Goal: Task Accomplishment & Management: Use online tool/utility

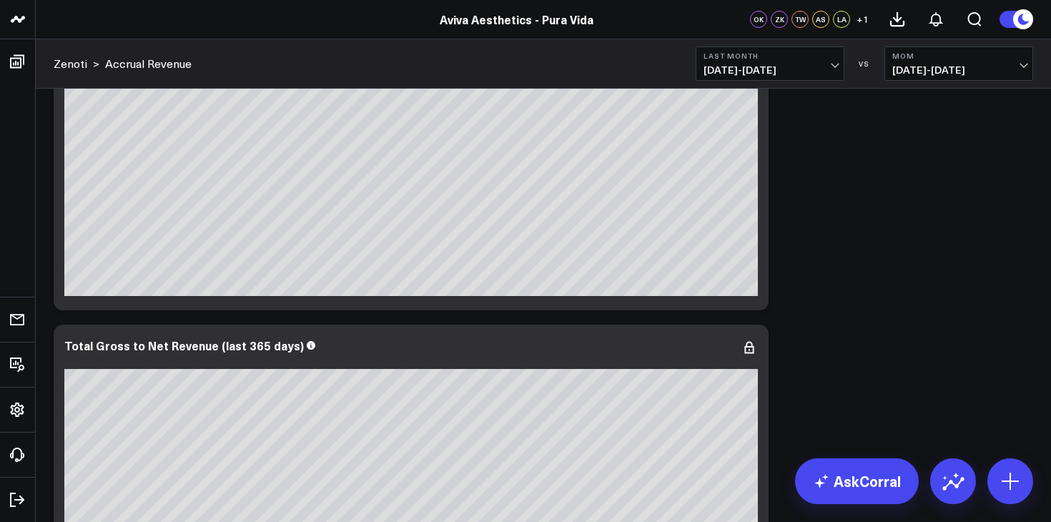
click at [836, 58] on button "Last Month [DATE] - [DATE]" at bounding box center [769, 63] width 149 height 34
click at [834, 66] on span "[DATE] - [DATE]" at bounding box center [769, 69] width 133 height 11
click at [834, 64] on span "[DATE] - [DATE]" at bounding box center [769, 69] width 133 height 11
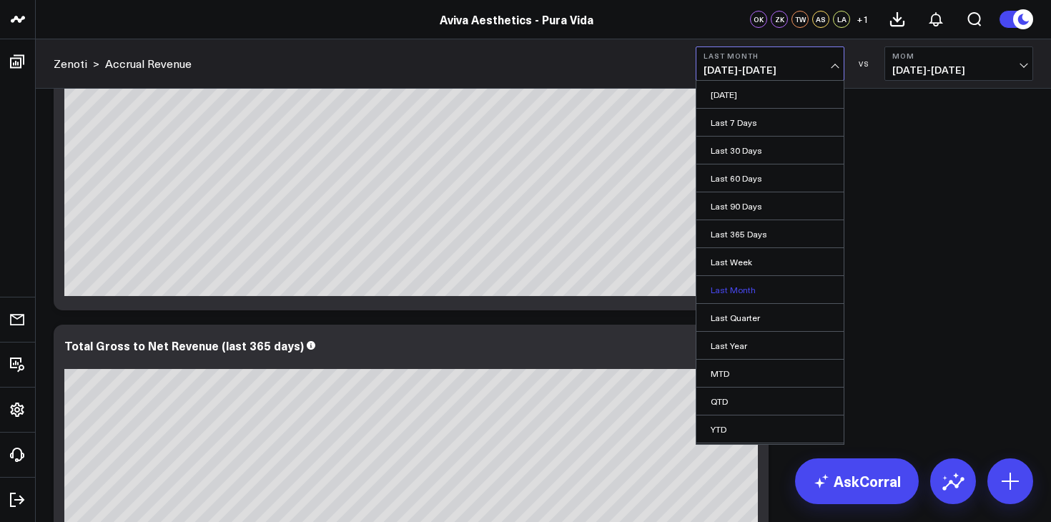
scroll to position [26, 0]
click at [747, 428] on link "Custom Dates" at bounding box center [769, 430] width 147 height 27
select select "9"
select select "2025"
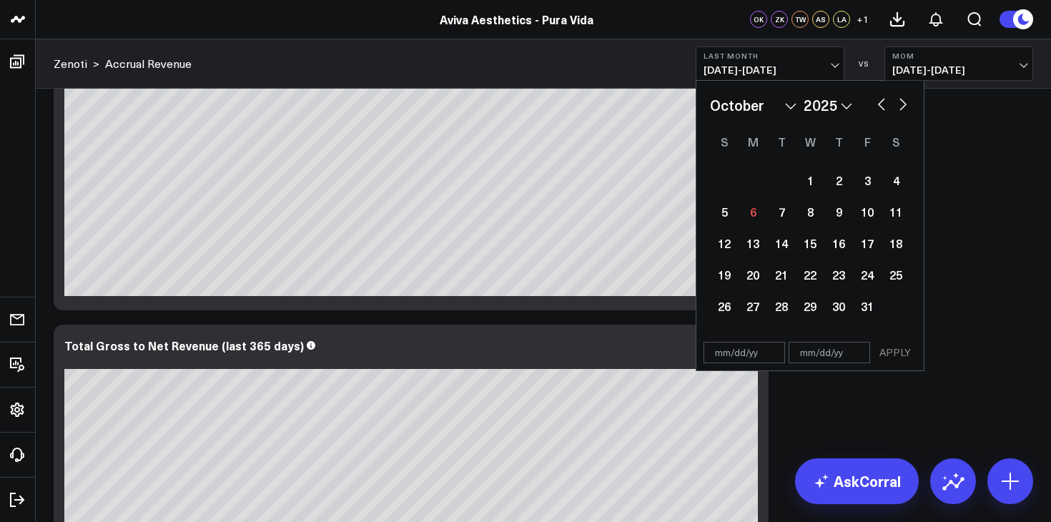
click at [849, 107] on select "2026 2025 2024 2023 2022 2021 2020 2019 2018 2017 2016 2015 2014 2013 2012 2011…" at bounding box center [827, 104] width 49 height 21
select select "9"
select select "2024"
click at [903, 107] on button "button" at bounding box center [903, 102] width 14 height 17
select select "10"
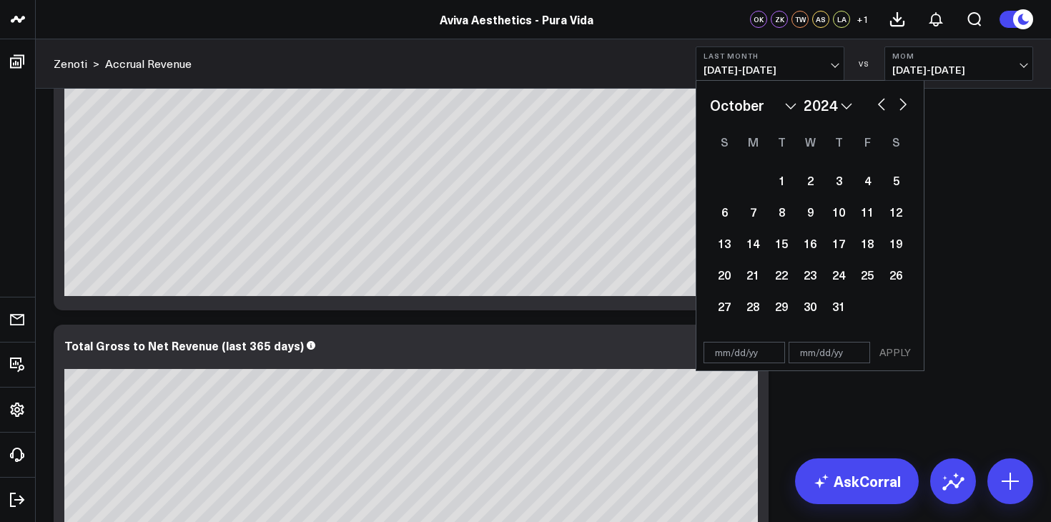
select select "2024"
click at [838, 271] on div "21" at bounding box center [838, 274] width 29 height 29
type input "[DATE]"
select select "10"
select select "2024"
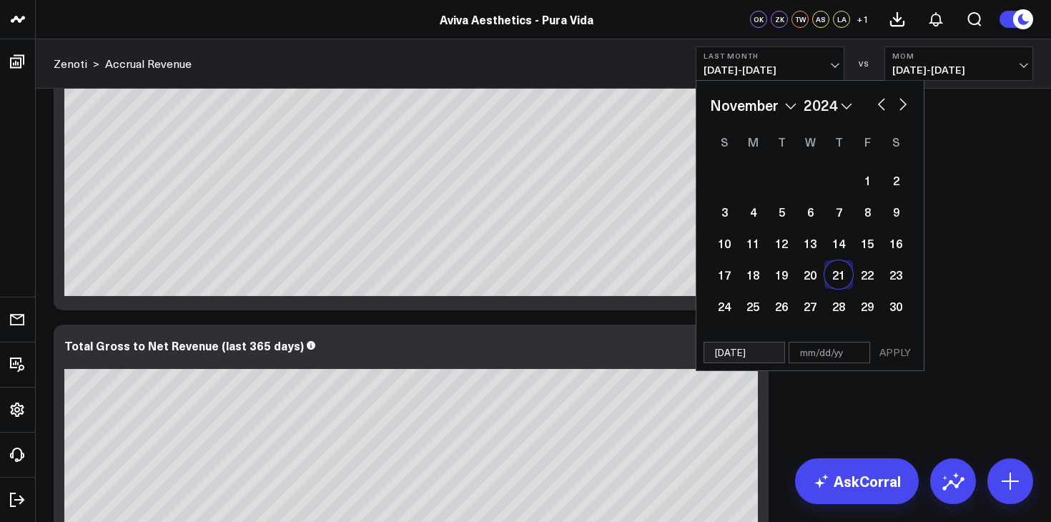
click at [841, 274] on div "21" at bounding box center [838, 274] width 29 height 29
type input "[DATE]"
select select "10"
select select "2024"
click at [838, 277] on div "21" at bounding box center [838, 274] width 29 height 29
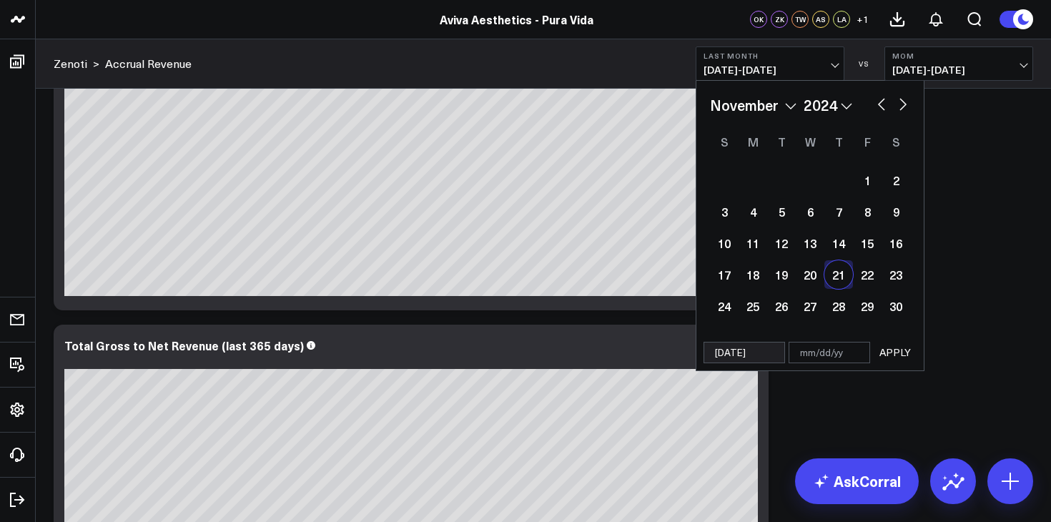
select select "10"
select select "2024"
click at [839, 269] on div "21" at bounding box center [838, 274] width 29 height 29
type input "[DATE]"
select select "10"
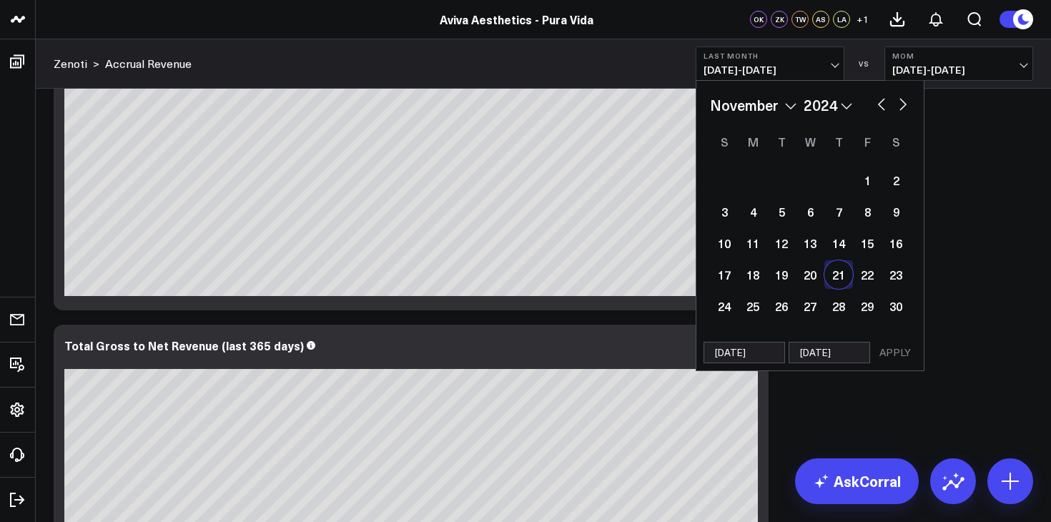
select select "2024"
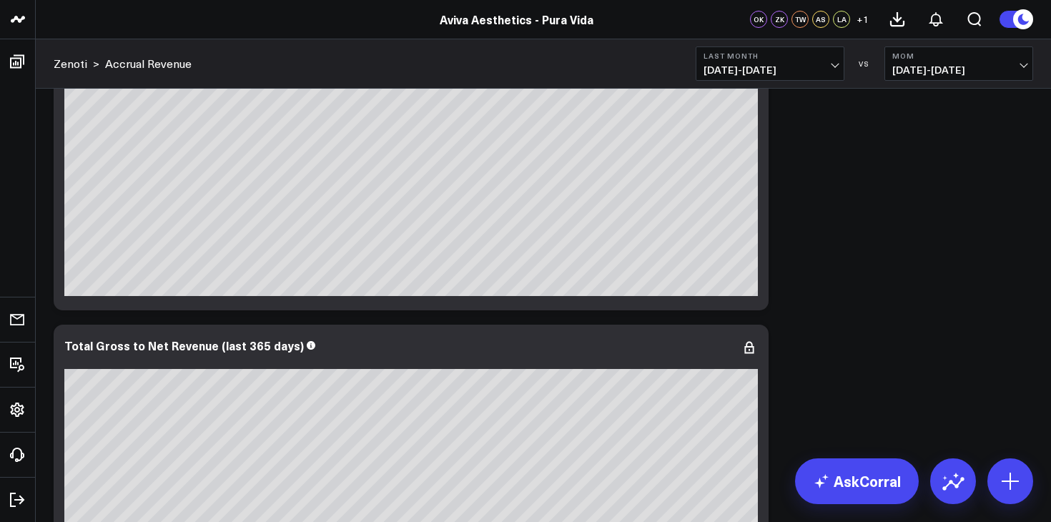
click at [1026, 71] on button "MoM [DEMOGRAPHIC_DATA][DATE] - [DATE]" at bounding box center [958, 63] width 149 height 34
click at [927, 169] on link "No Comparison" at bounding box center [958, 177] width 147 height 27
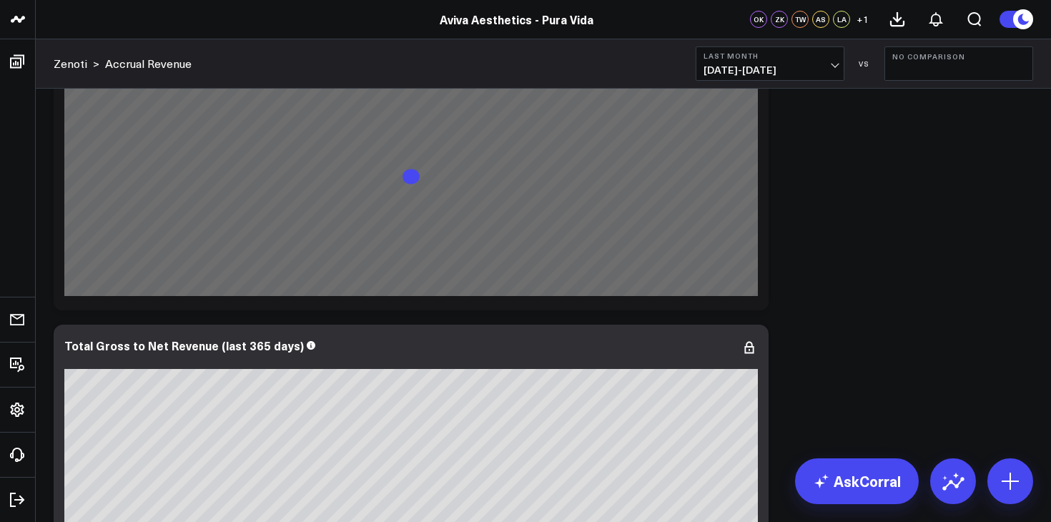
click at [836, 64] on span "[DATE] - [DATE]" at bounding box center [769, 69] width 133 height 11
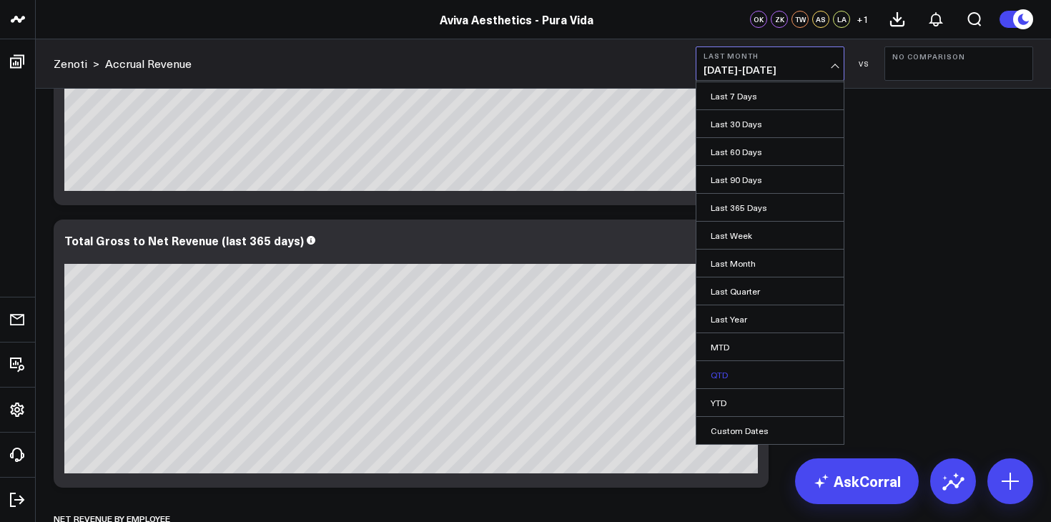
scroll to position [597, 0]
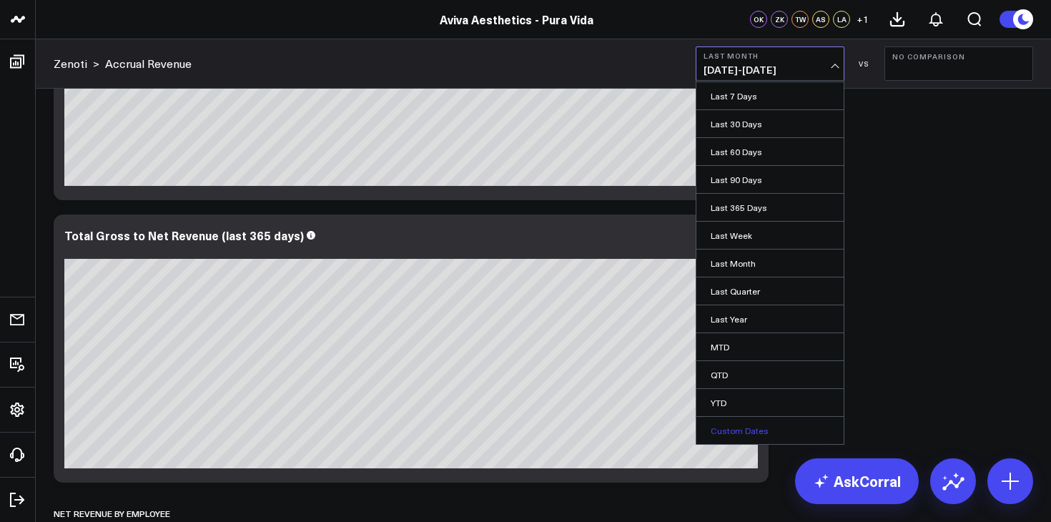
click at [731, 429] on link "Custom Dates" at bounding box center [769, 430] width 147 height 27
select select "9"
select select "2025"
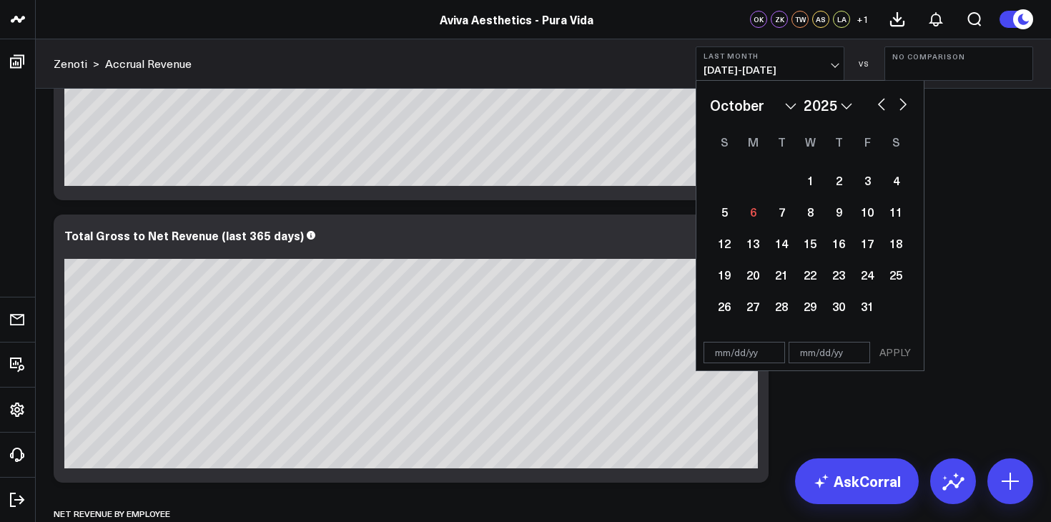
click at [848, 108] on select "2026 2025 2024 2023 2022 2021 2020 2019 2018 2017 2016 2015 2014 2013 2012 2011…" at bounding box center [827, 104] width 49 height 21
select select "9"
select select "2024"
click at [904, 107] on button "button" at bounding box center [903, 102] width 14 height 17
select select "10"
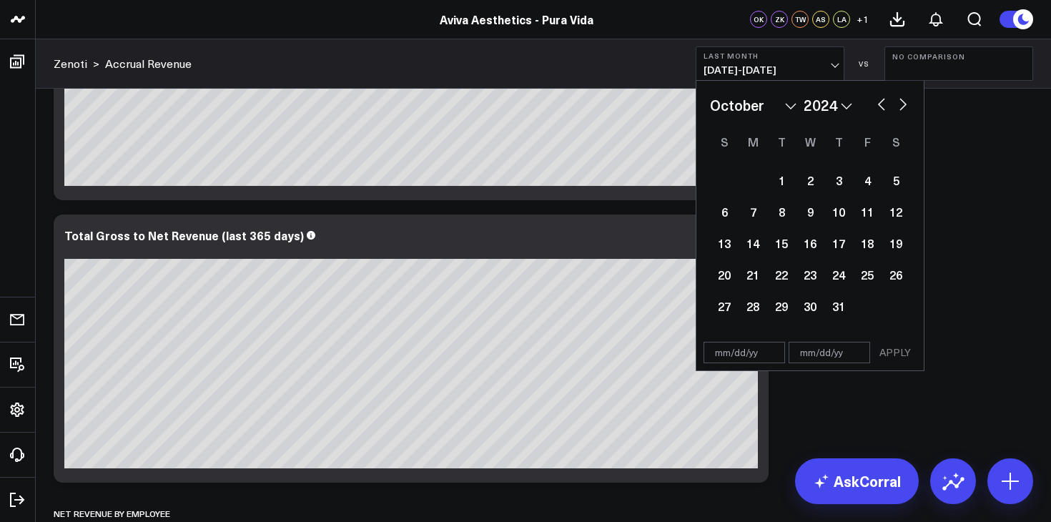
select select "2024"
click at [840, 274] on div "21" at bounding box center [838, 274] width 29 height 29
type input "[DATE]"
select select "10"
select select "2024"
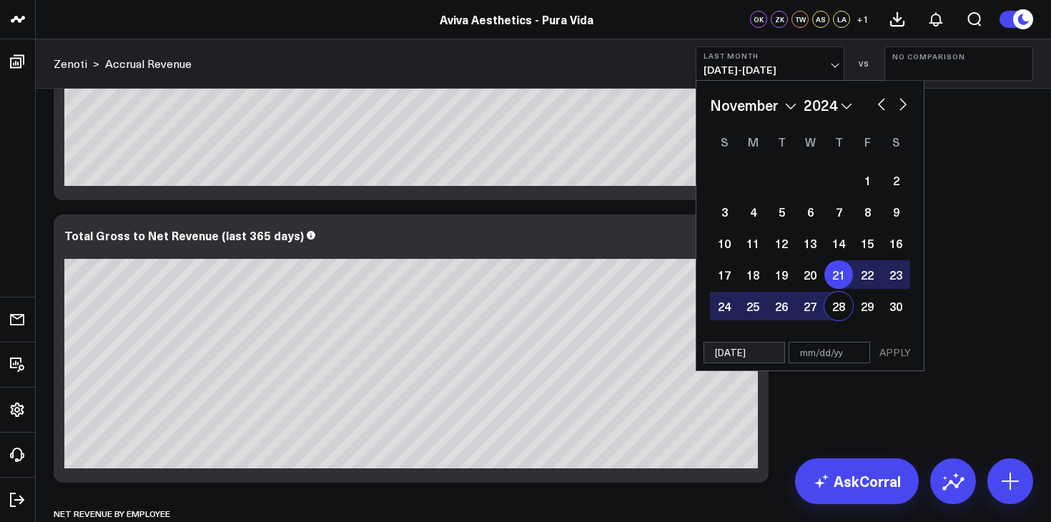
click at [812, 354] on input "text" at bounding box center [828, 352] width 81 height 21
select select "10"
select select "2024"
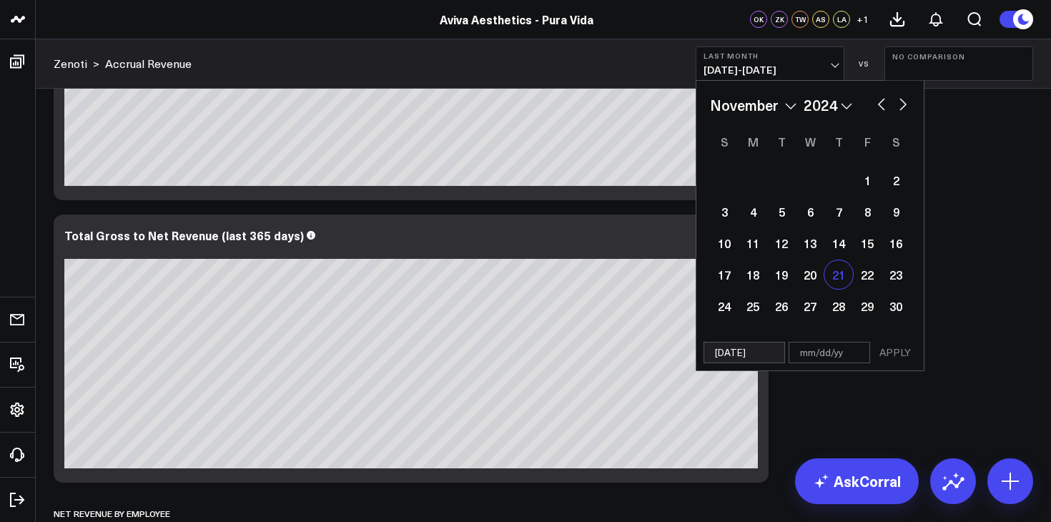
click at [839, 272] on div "21" at bounding box center [838, 274] width 29 height 29
select select "10"
select select "2024"
click at [838, 274] on div "21" at bounding box center [838, 274] width 29 height 29
type input "[DATE]"
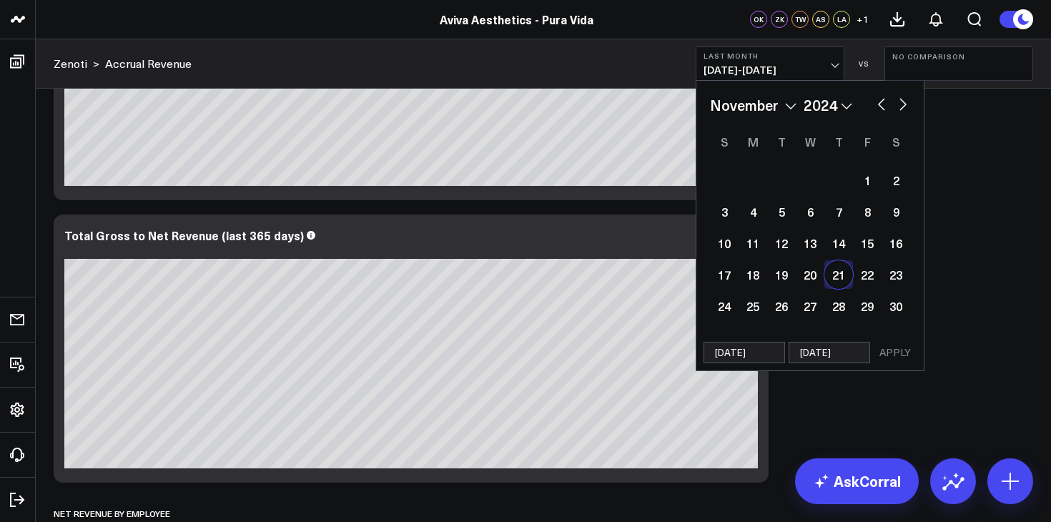
select select "10"
select select "2024"
click at [901, 348] on button "APPLY" at bounding box center [894, 352] width 43 height 21
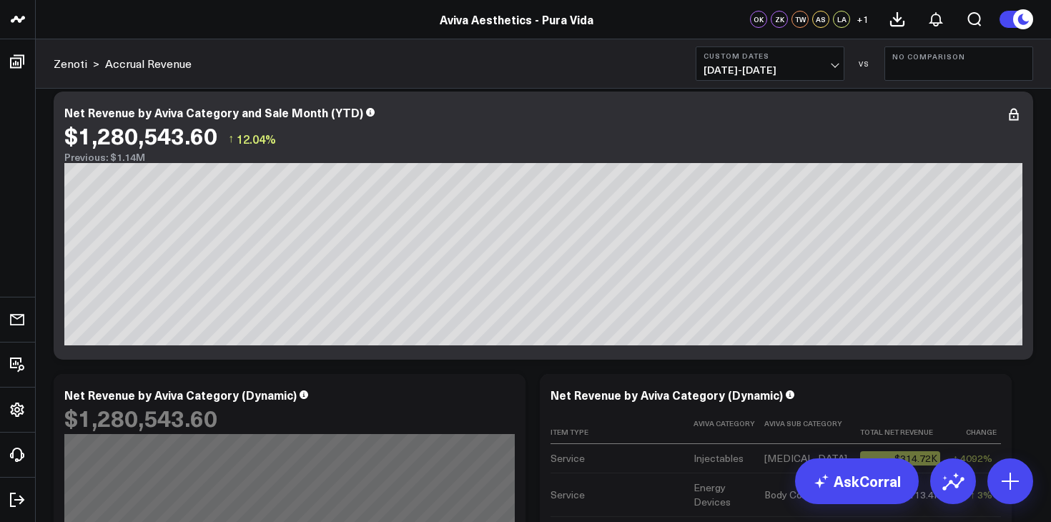
scroll to position [2500, 0]
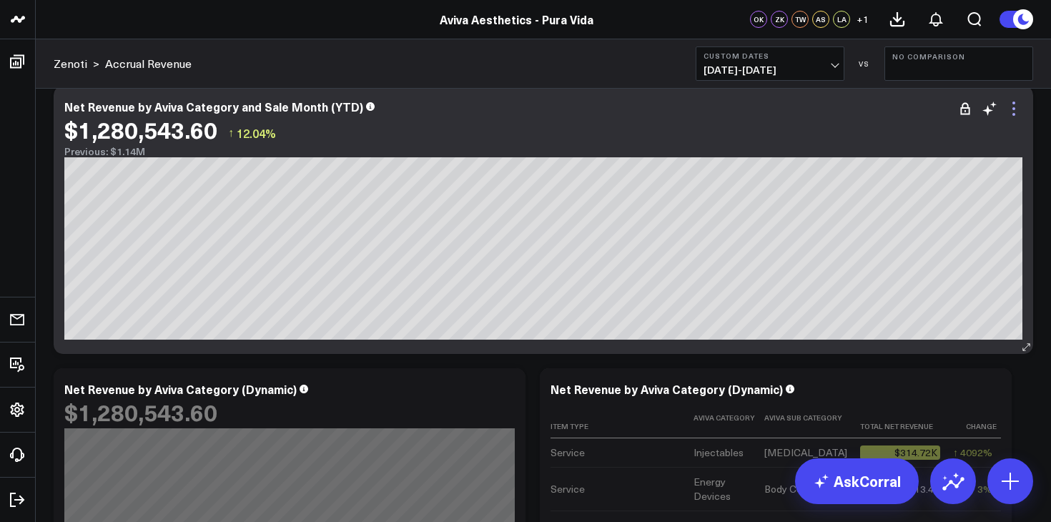
click at [1014, 107] on icon at bounding box center [1013, 108] width 17 height 17
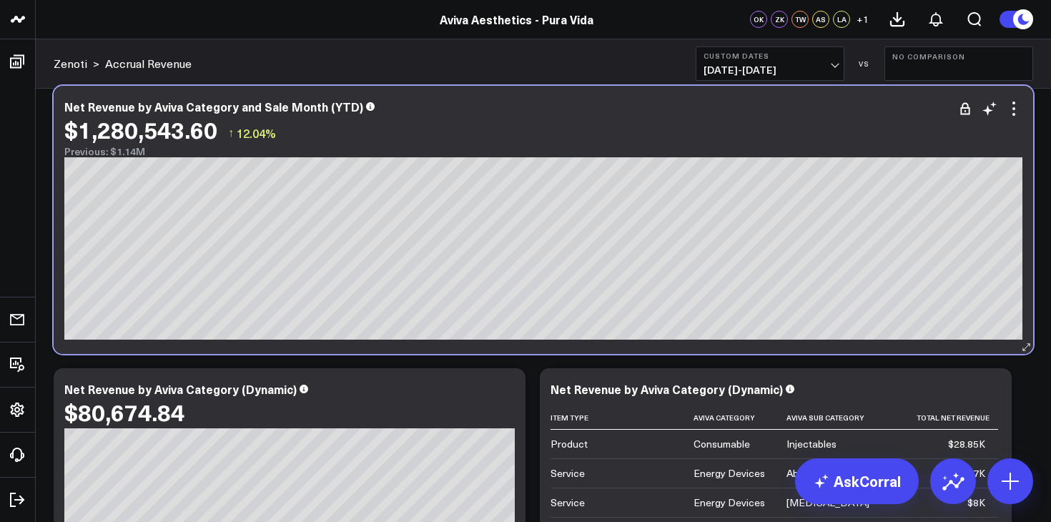
click at [773, 126] on div "$1,280,543.60 ↑ 12.04%" at bounding box center [543, 130] width 958 height 26
click at [366, 112] on span at bounding box center [370, 106] width 9 height 14
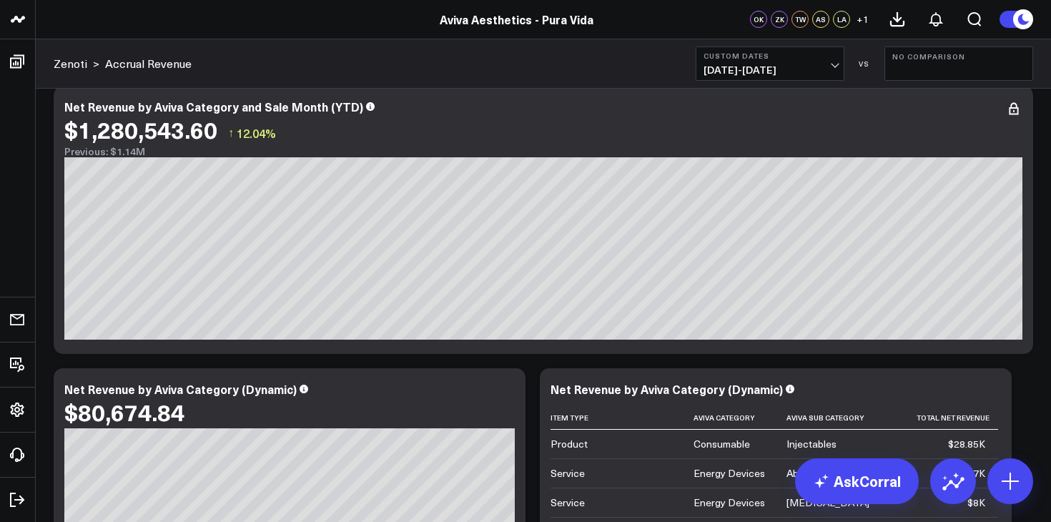
click at [803, 67] on span "[DATE] - [DATE]" at bounding box center [769, 69] width 133 height 11
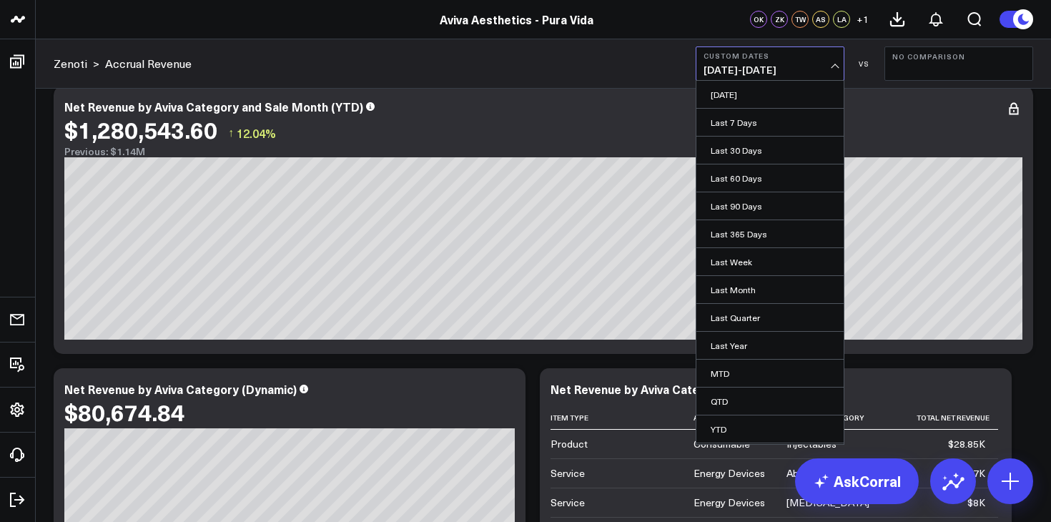
click at [803, 66] on span "[DATE] - [DATE]" at bounding box center [769, 69] width 133 height 11
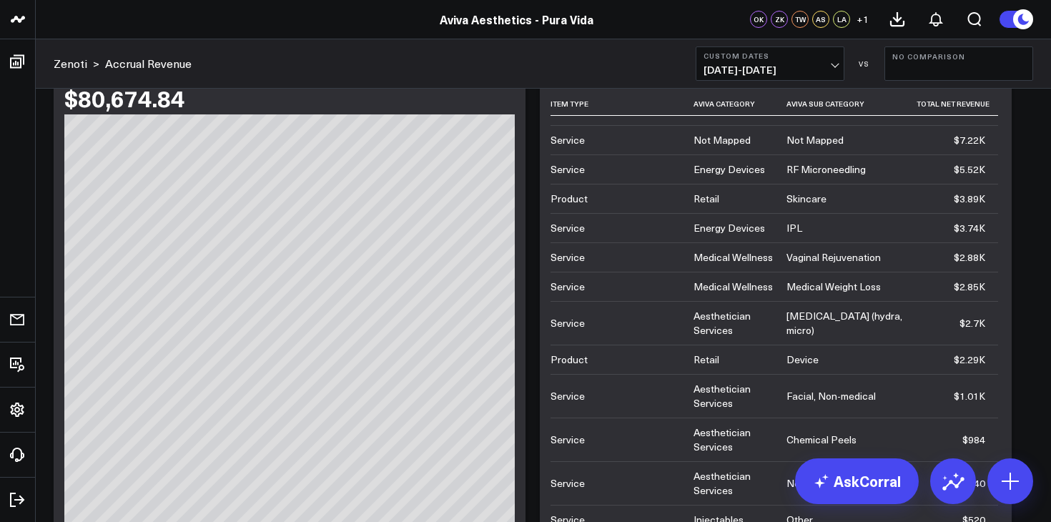
scroll to position [0, 0]
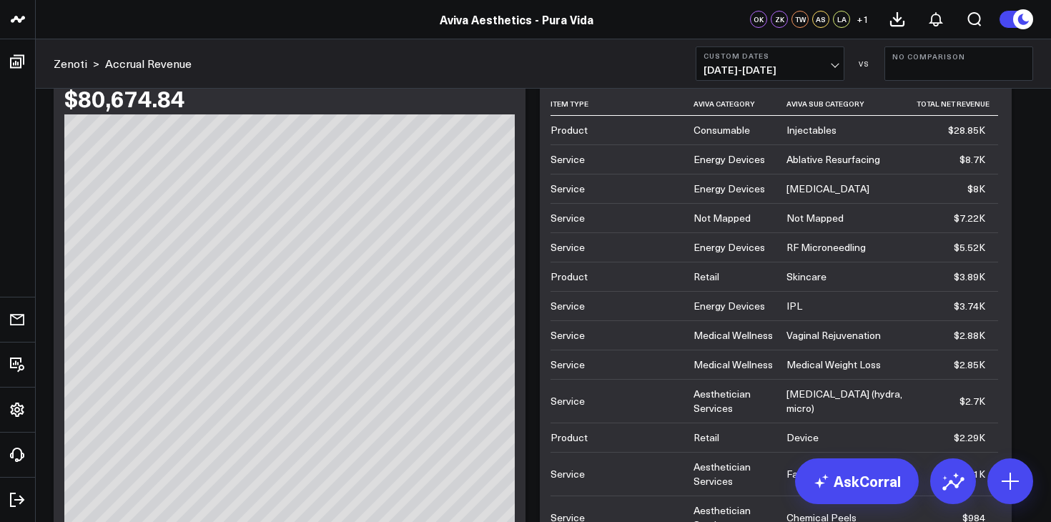
click at [834, 64] on span "[DATE] - [DATE]" at bounding box center [769, 69] width 133 height 11
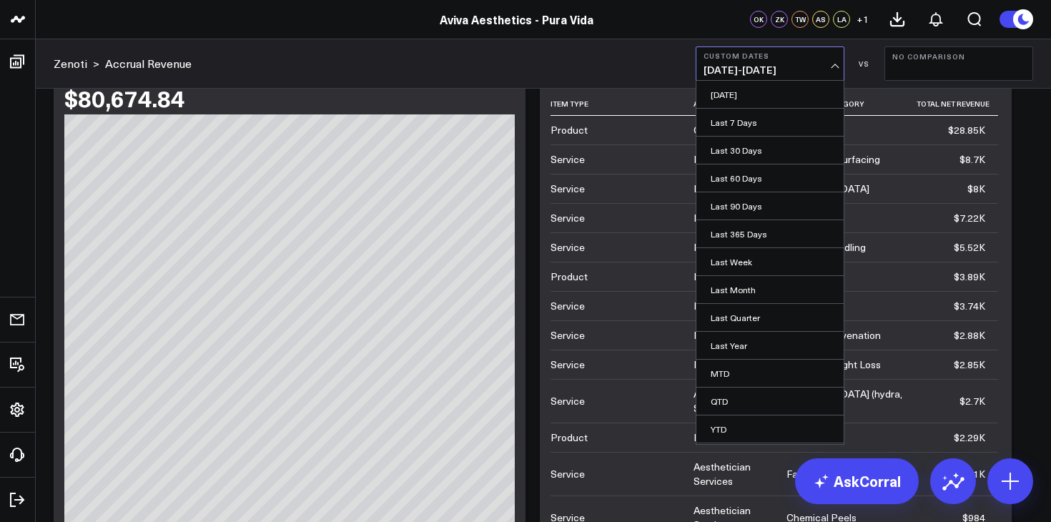
click at [763, 66] on span "[DATE] - [DATE]" at bounding box center [769, 69] width 133 height 11
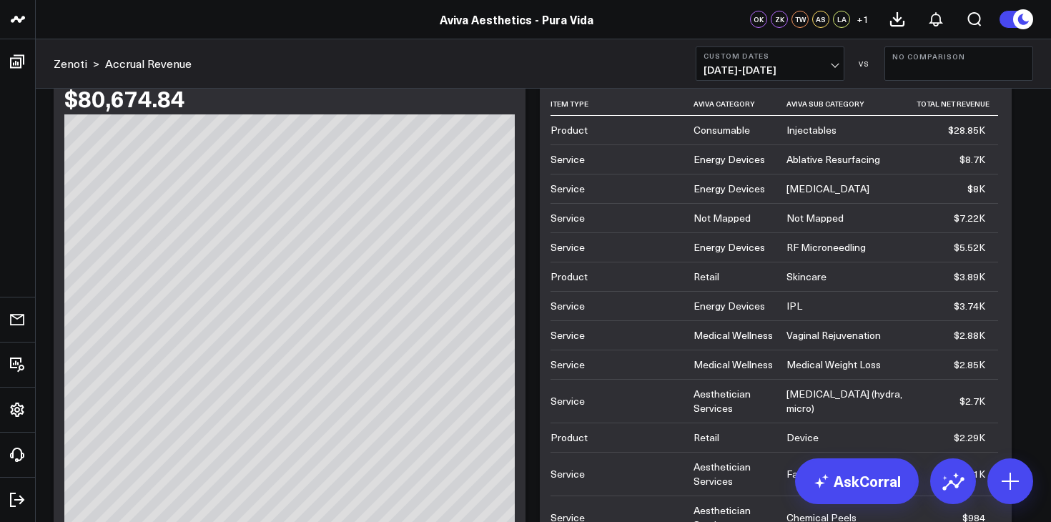
click at [739, 67] on span "[DATE] - [DATE]" at bounding box center [769, 69] width 133 height 11
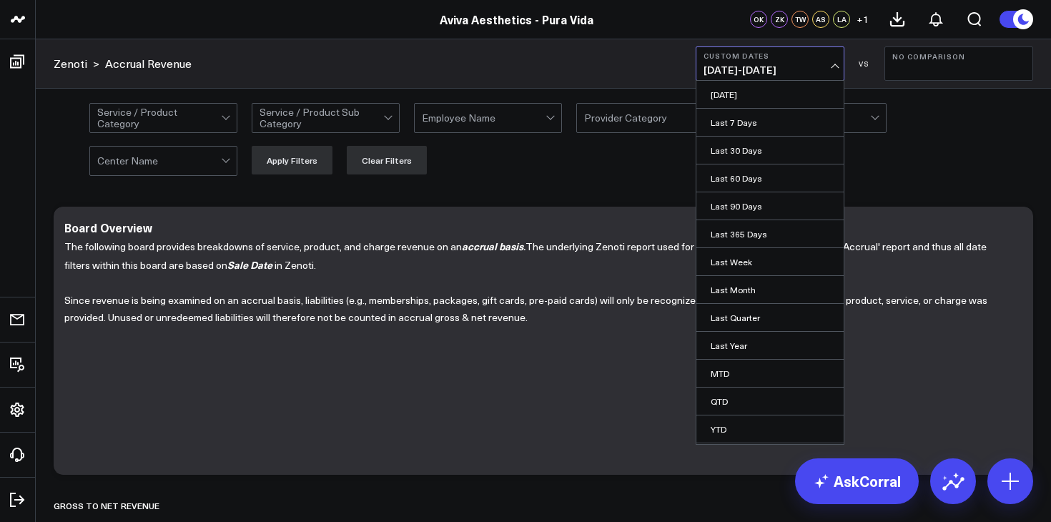
click at [838, 64] on button "Custom Dates [DATE] - [DATE]" at bounding box center [769, 63] width 149 height 34
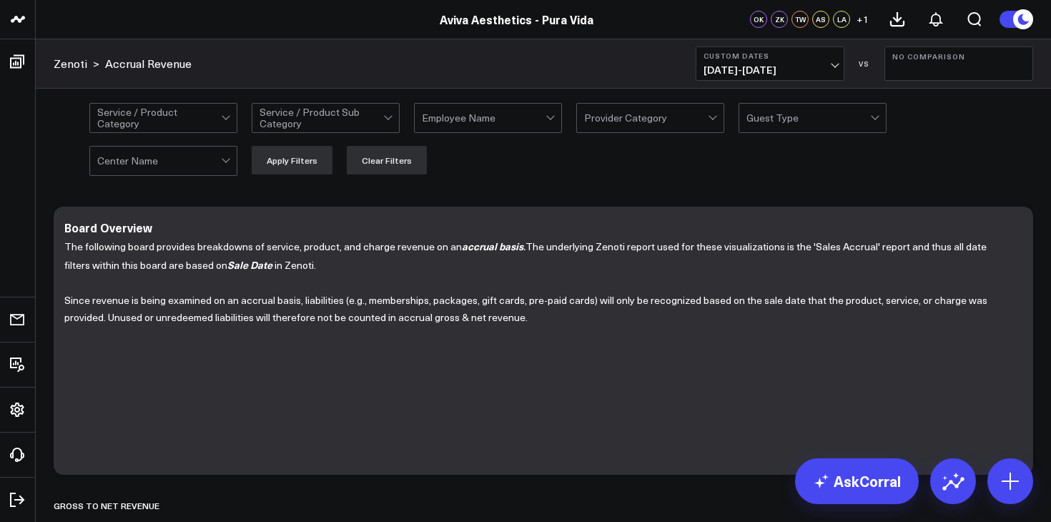
click at [841, 65] on button "Custom Dates [DATE] - [DATE]" at bounding box center [769, 63] width 149 height 34
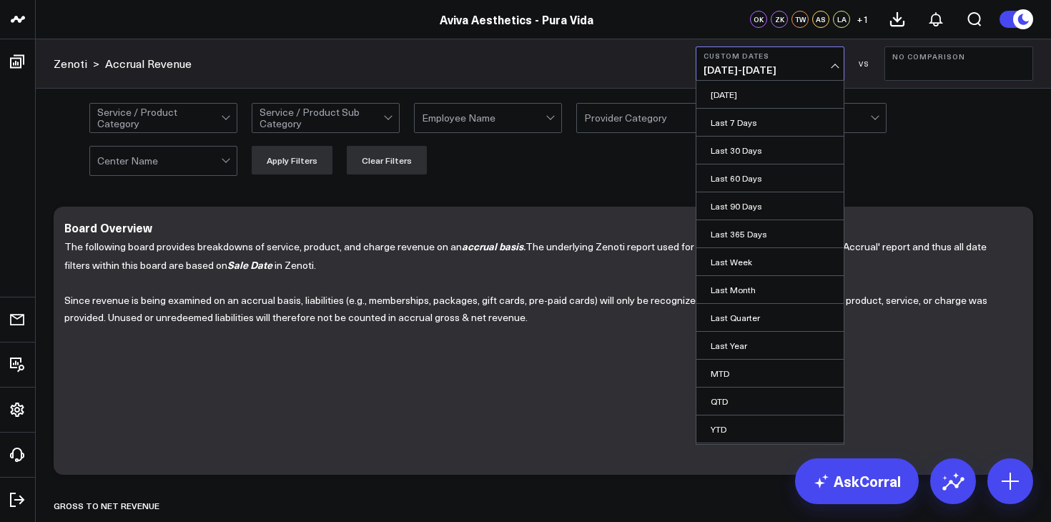
click at [795, 66] on span "[DATE] - [DATE]" at bounding box center [769, 69] width 133 height 11
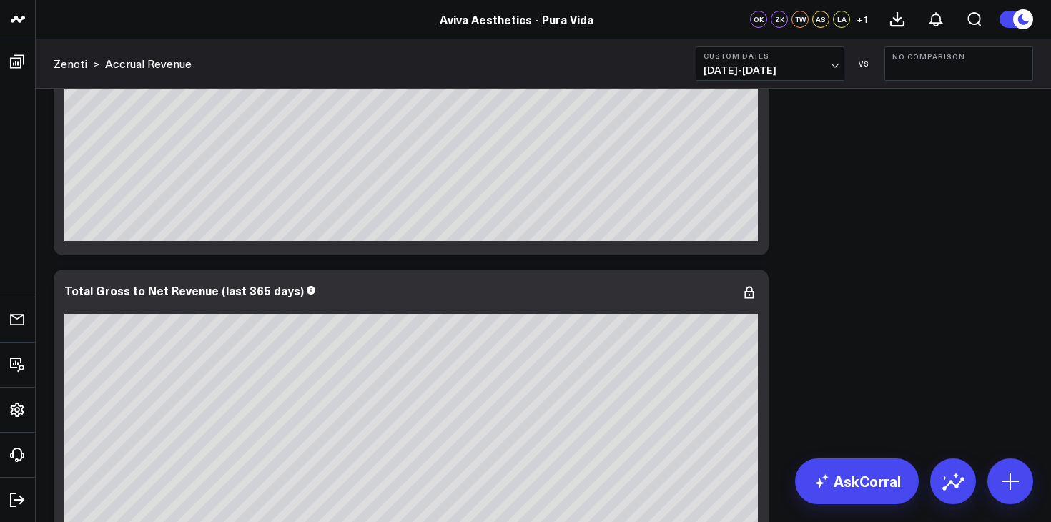
scroll to position [560, 0]
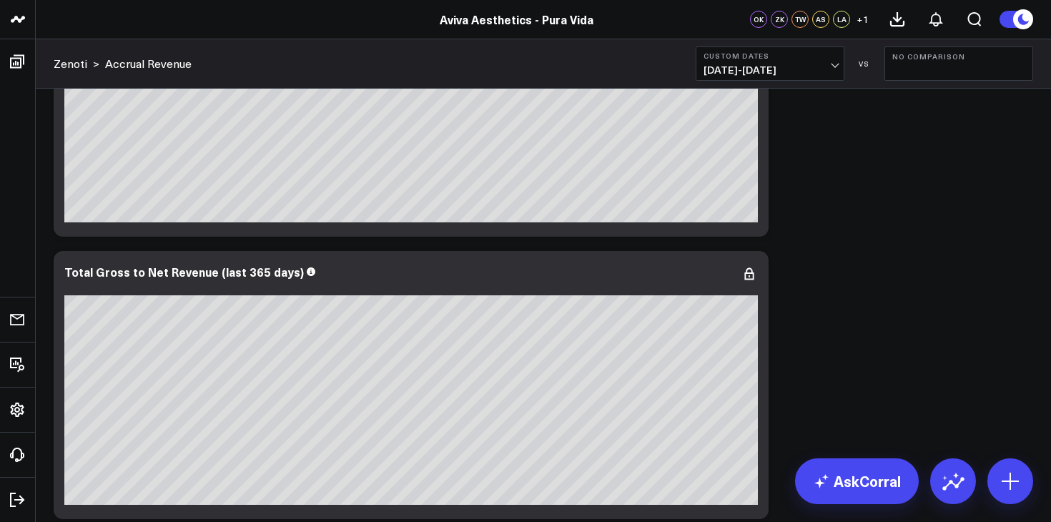
click at [766, 69] on span "[DATE] - [DATE]" at bounding box center [769, 69] width 133 height 11
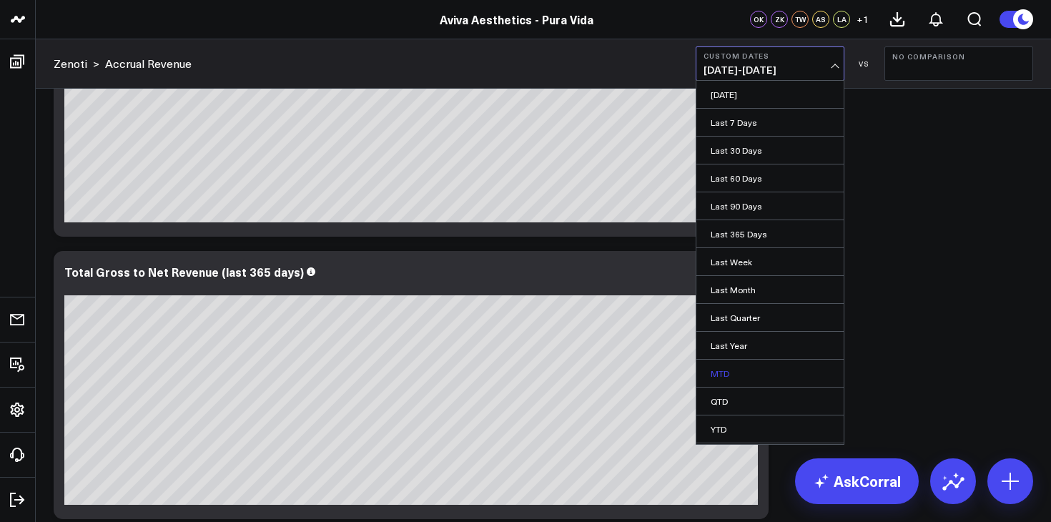
scroll to position [26, 0]
click at [743, 425] on link "Custom Dates" at bounding box center [769, 430] width 147 height 27
select select "9"
select select "2025"
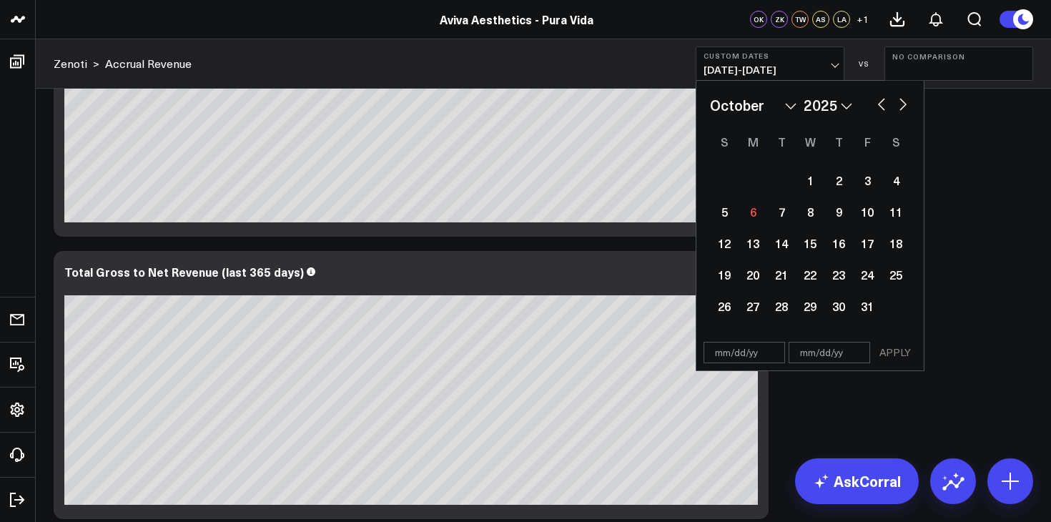
click at [844, 101] on select "2026 2025 2024 2023 2022 2021 2020 2019 2018 2017 2016 2015 2014 2013 2012 2011…" at bounding box center [827, 104] width 49 height 21
select select "9"
select select "2024"
click at [908, 104] on button "button" at bounding box center [903, 102] width 14 height 17
select select "10"
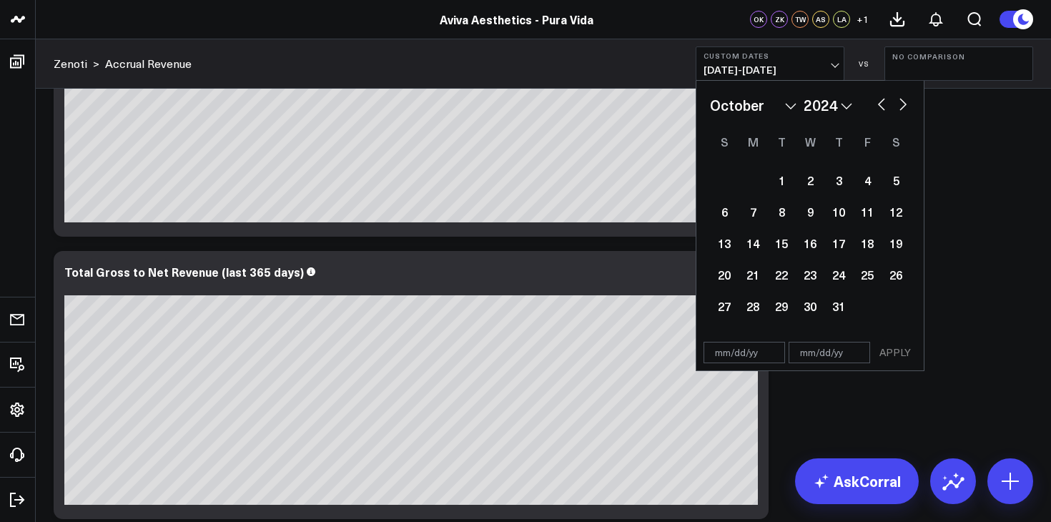
select select "2024"
click at [837, 276] on div "21" at bounding box center [838, 274] width 29 height 29
type input "[DATE]"
select select "10"
select select "2024"
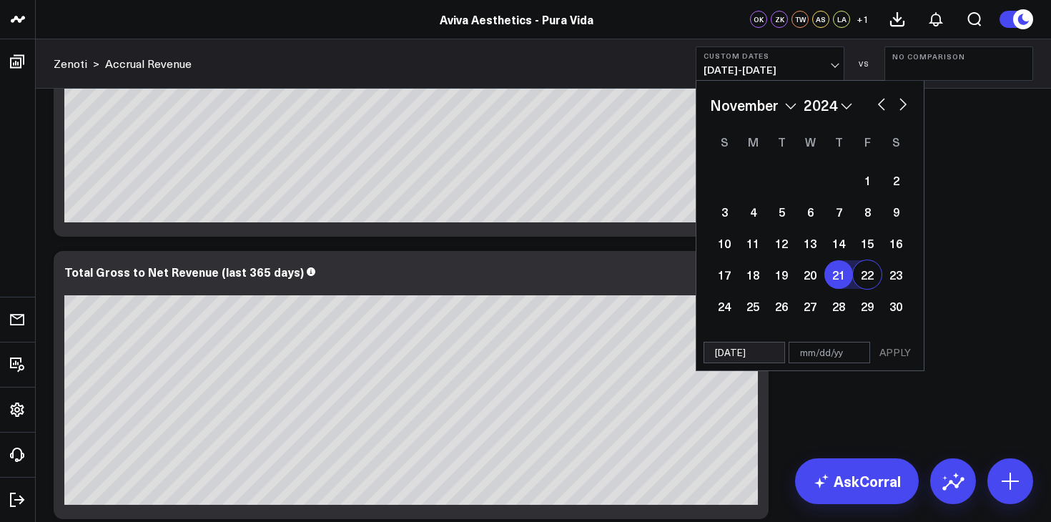
click at [863, 273] on div "22" at bounding box center [867, 274] width 29 height 29
type input "[DATE]"
select select "10"
select select "2024"
click at [896, 350] on button "APPLY" at bounding box center [894, 352] width 43 height 21
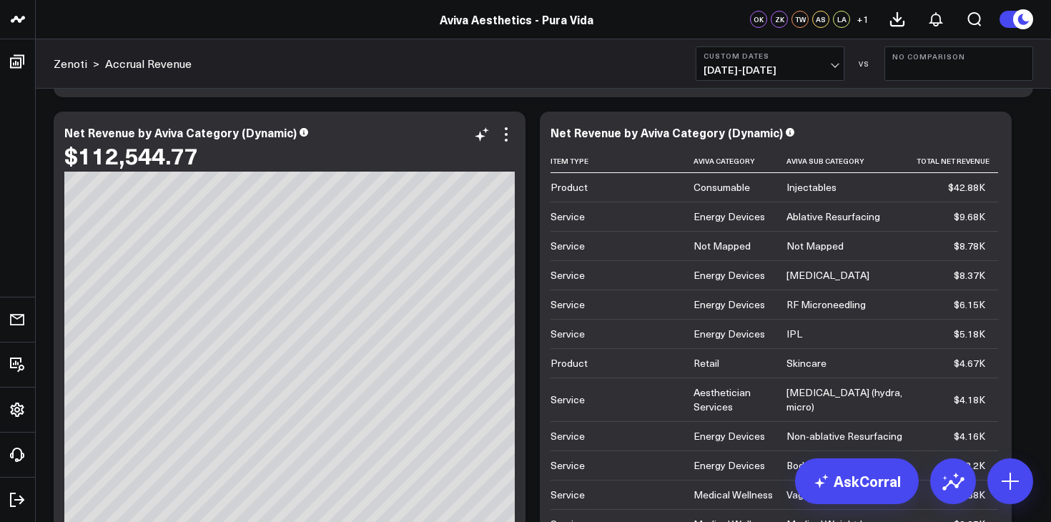
scroll to position [2764, 0]
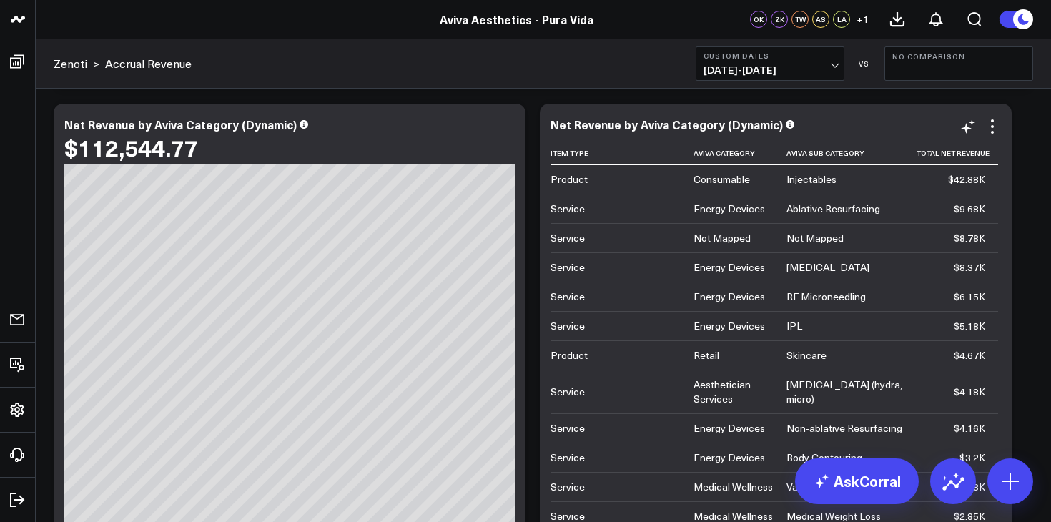
click at [714, 244] on div "Not Mapped" at bounding box center [721, 238] width 57 height 14
click at [811, 239] on div "Not Mapped" at bounding box center [814, 238] width 57 height 14
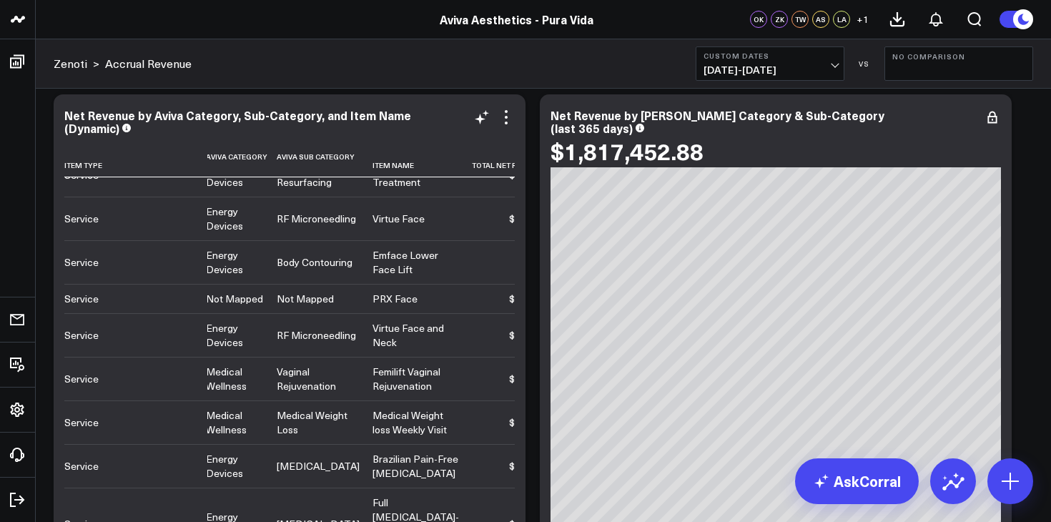
scroll to position [273, 1]
